Goal: Task Accomplishment & Management: Manage account settings

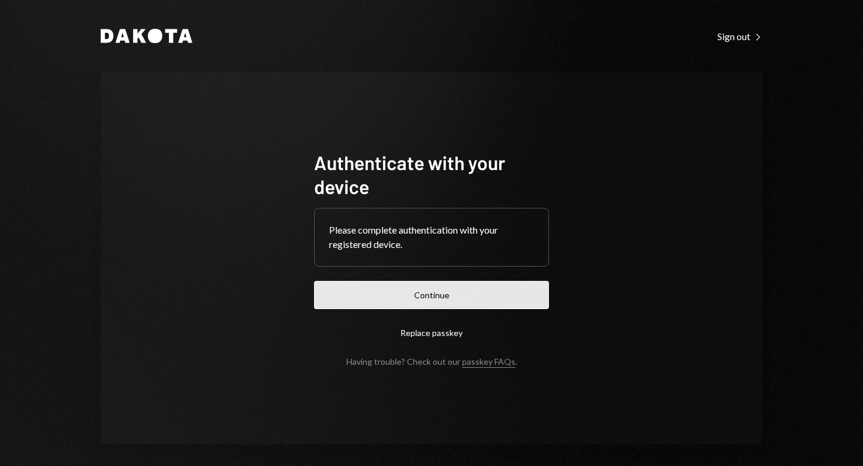
click at [472, 281] on button "Continue" at bounding box center [431, 295] width 235 height 28
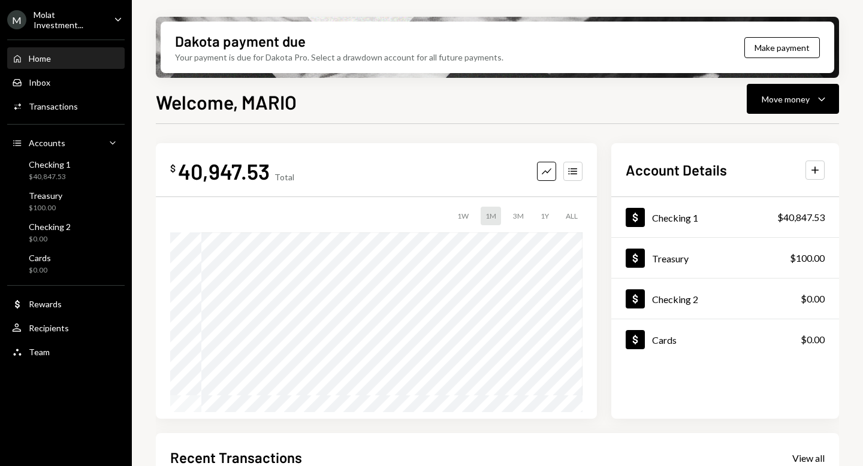
click at [338, 171] on div "$ 40,947.53 Total Graph Accounts" at bounding box center [376, 171] width 412 height 27
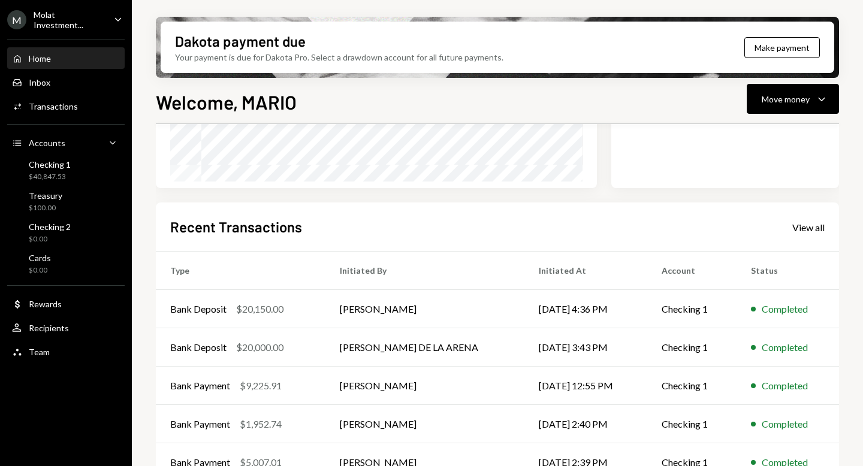
scroll to position [256, 0]
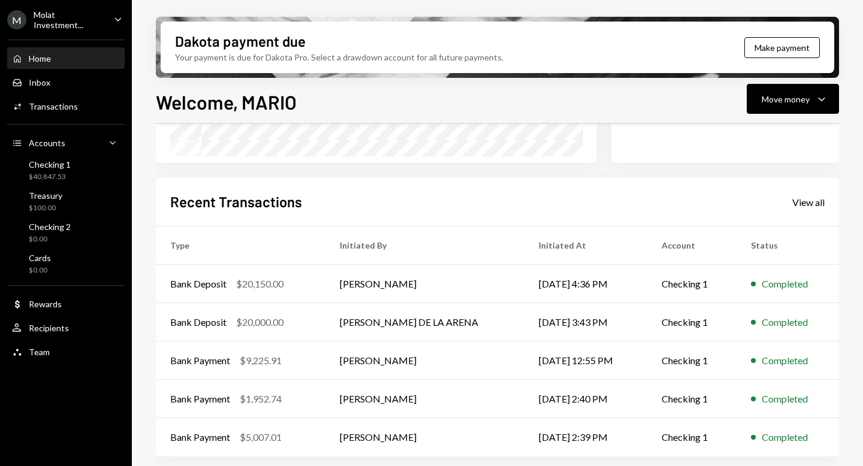
click at [76, 22] on div "Molat Investment..." at bounding box center [69, 20] width 71 height 20
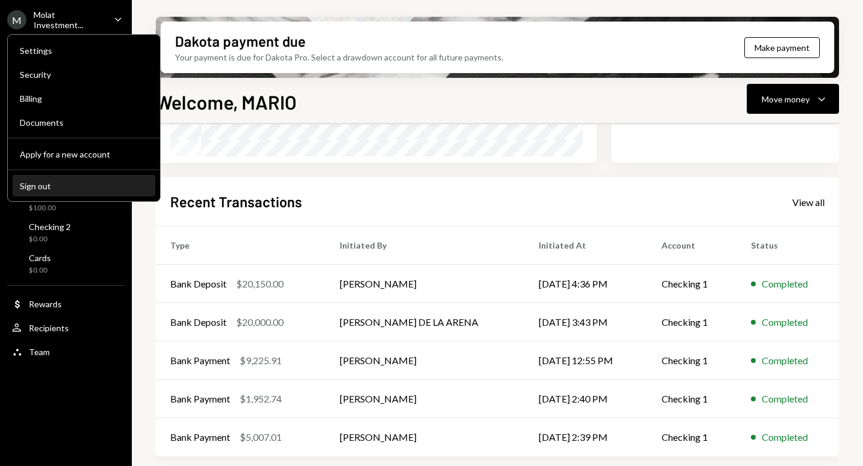
click at [68, 186] on div "Sign out" at bounding box center [84, 186] width 128 height 10
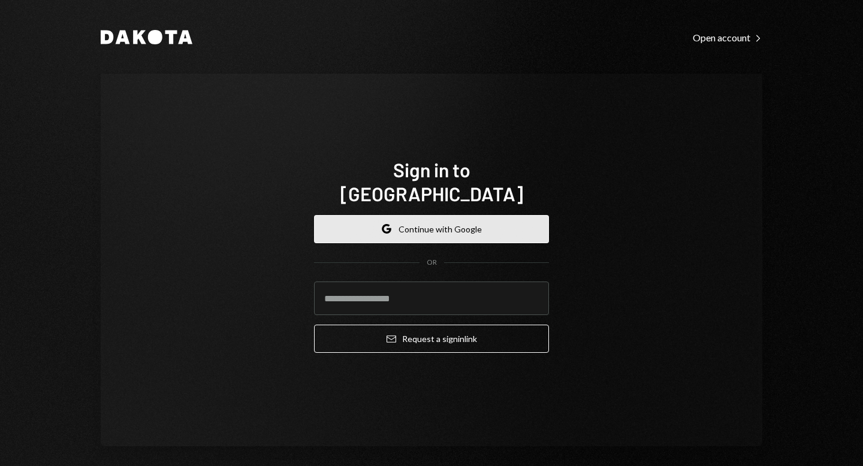
click at [381, 224] on button "Google Continue with Google" at bounding box center [431, 229] width 235 height 28
